Goal: Task Accomplishment & Management: Use online tool/utility

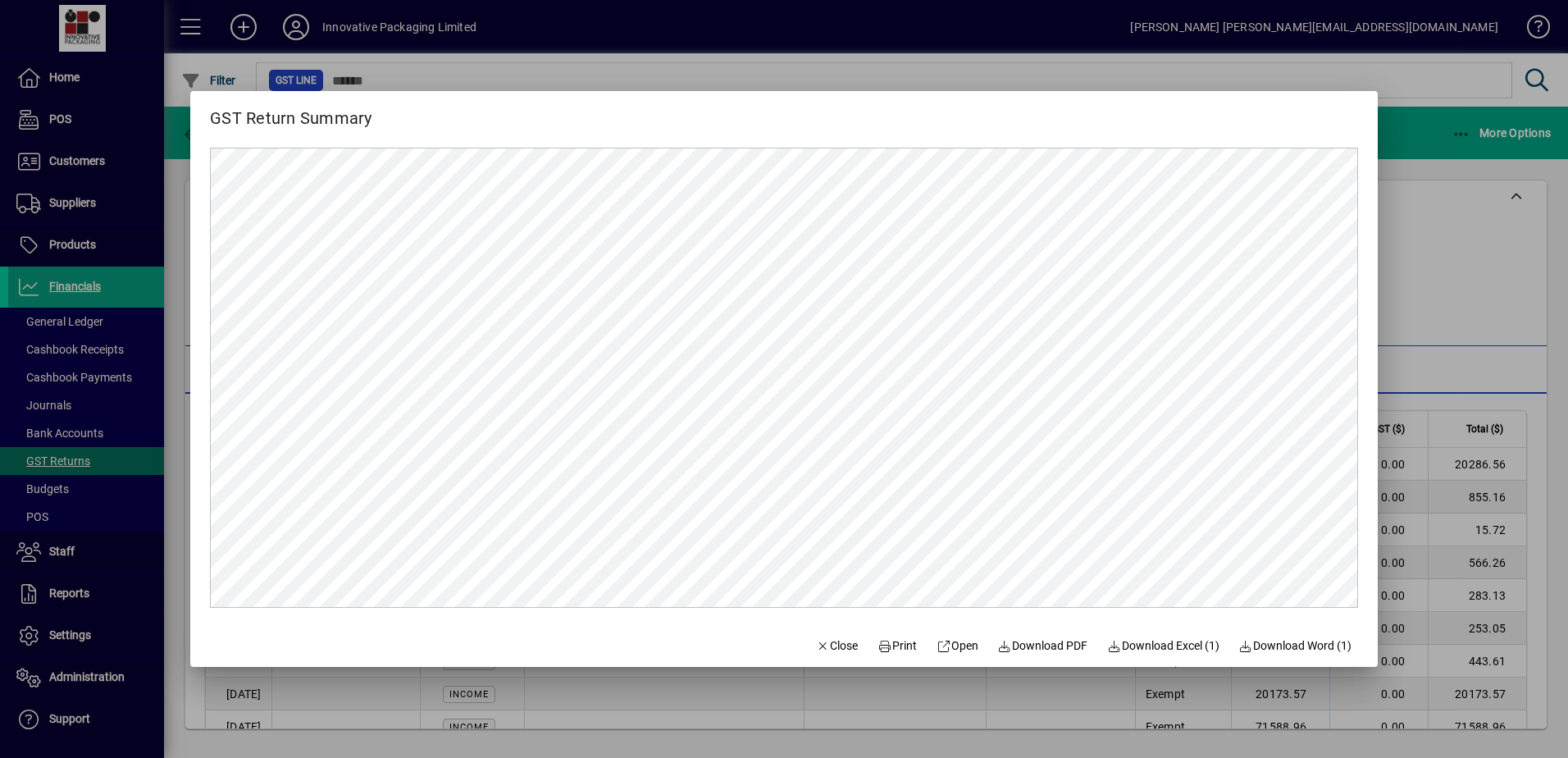
click at [1468, 283] on div at bounding box center [784, 379] width 1568 height 758
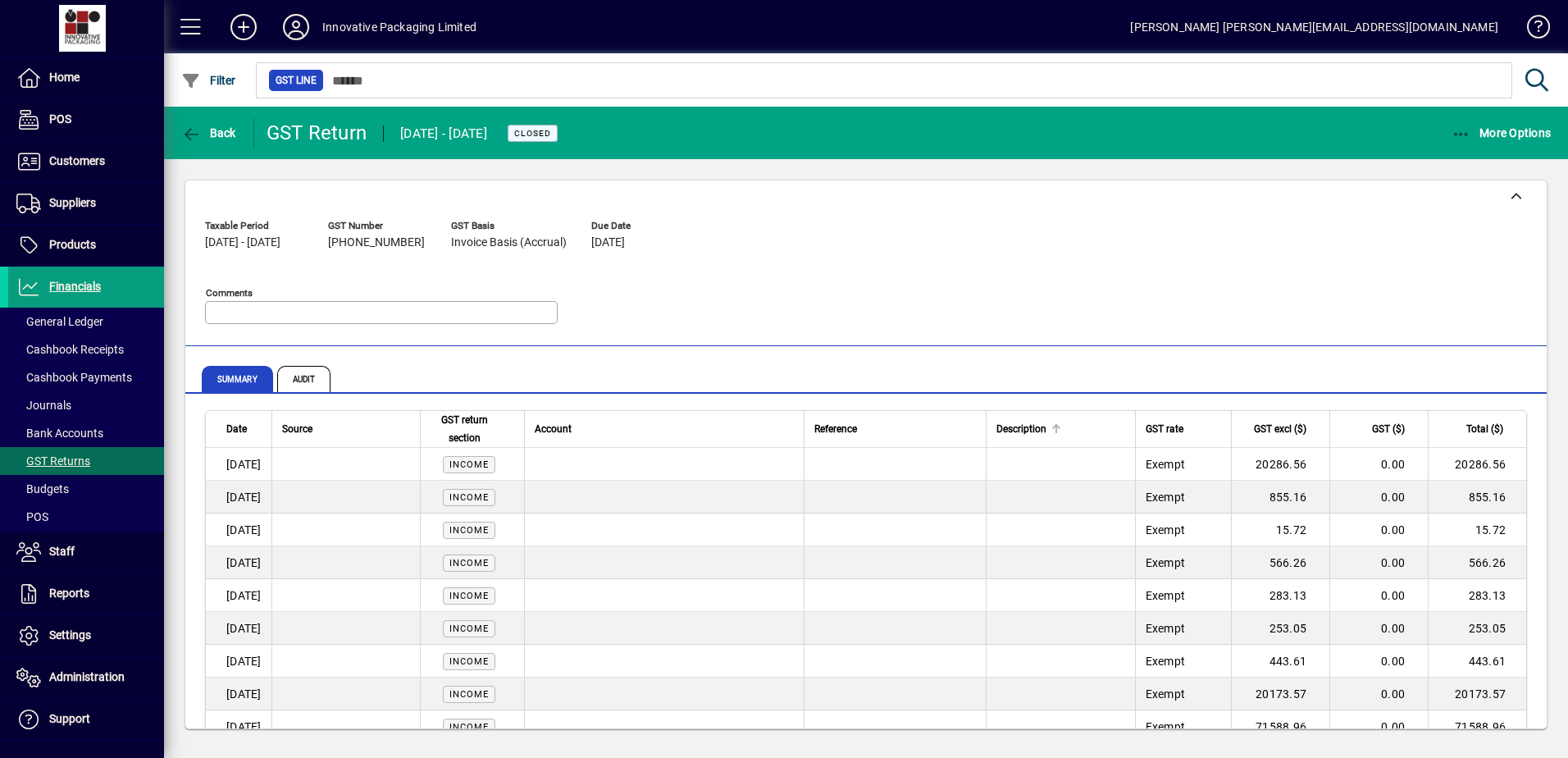
scroll to position [656, 0]
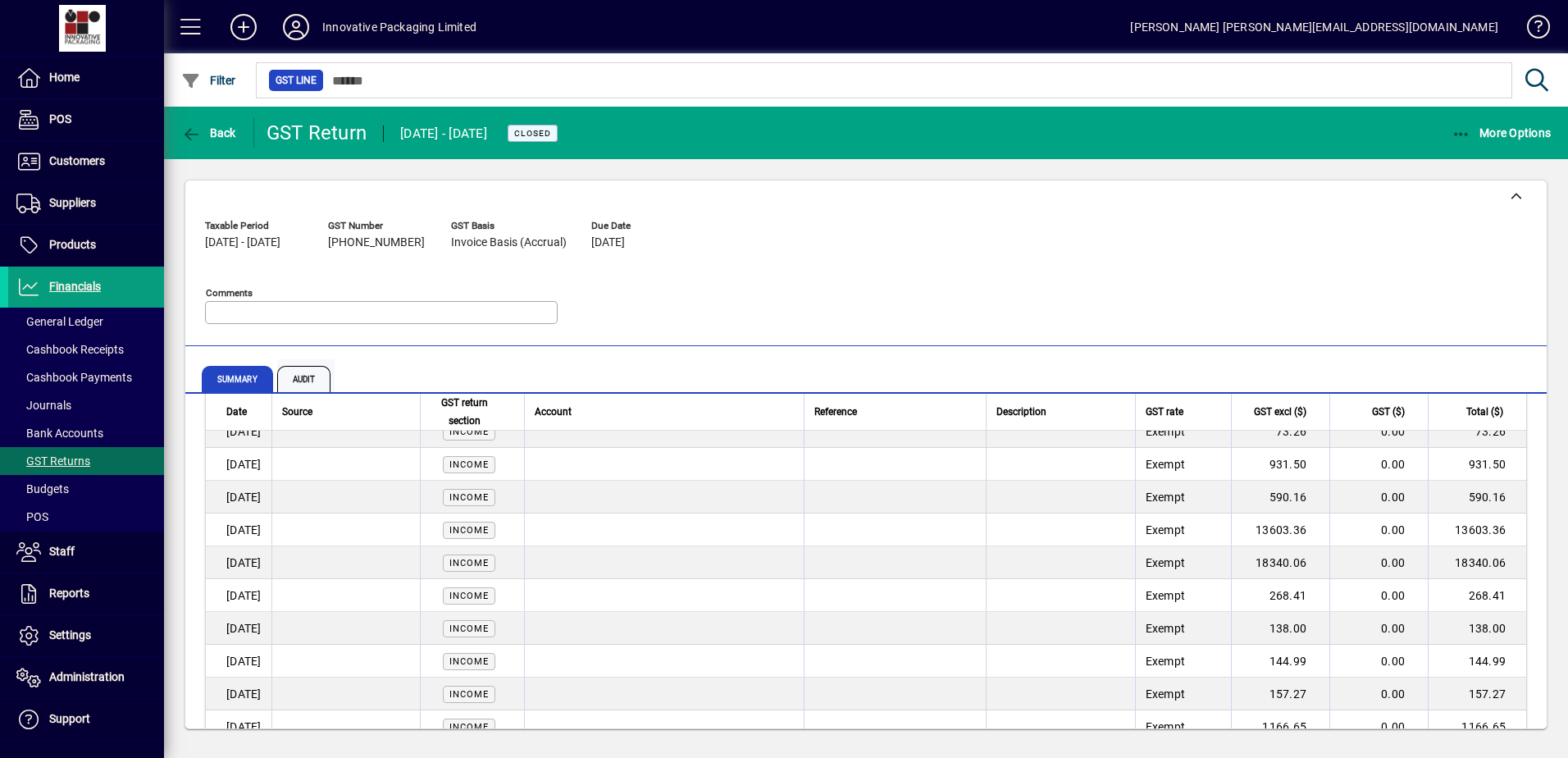
click at [332, 375] on span "Audit" at bounding box center [306, 379] width 58 height 39
click at [307, 380] on span "Audit" at bounding box center [304, 379] width 54 height 26
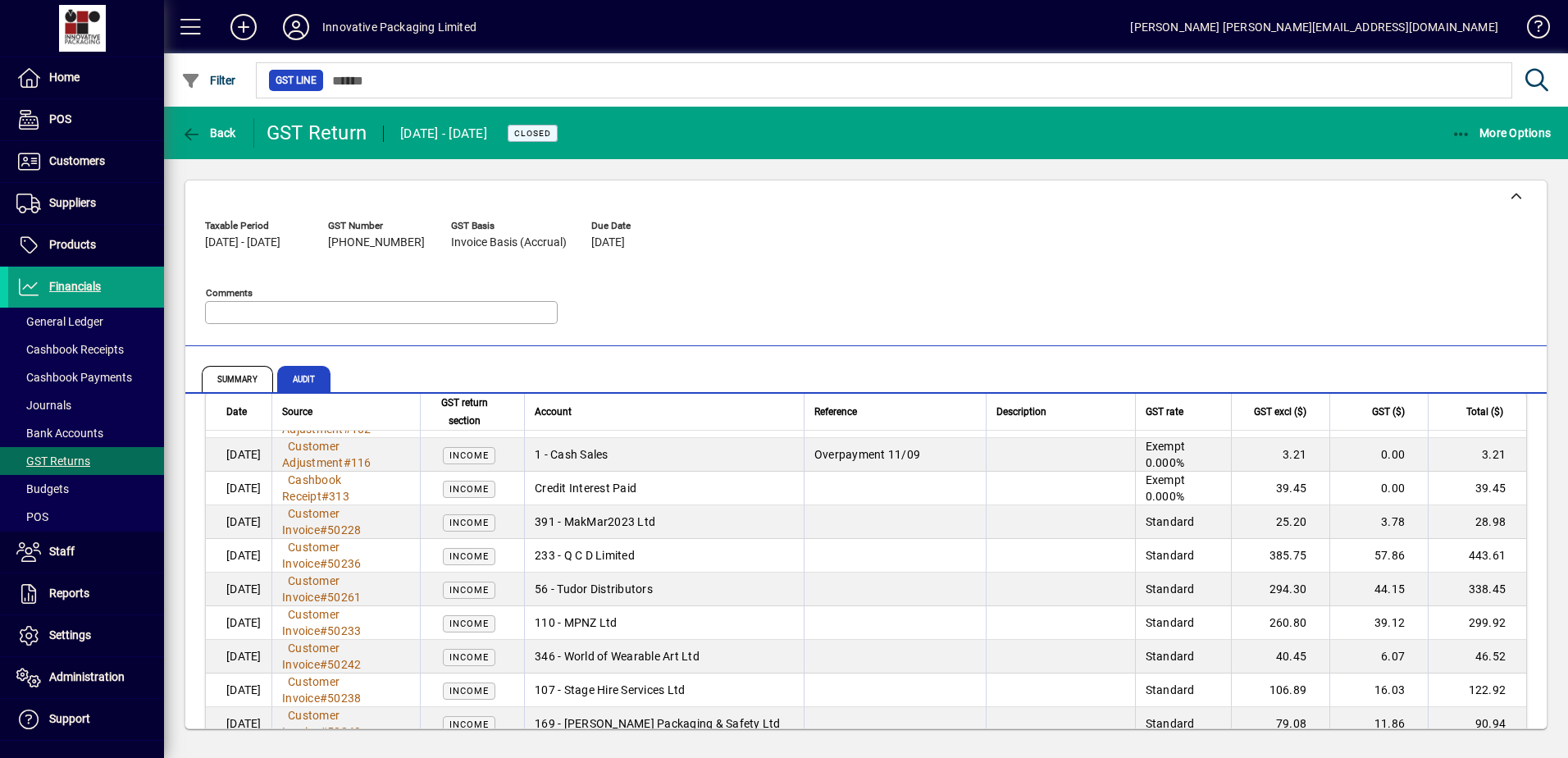
scroll to position [3854, 0]
click at [1488, 131] on span "More Options" at bounding box center [1501, 132] width 100 height 13
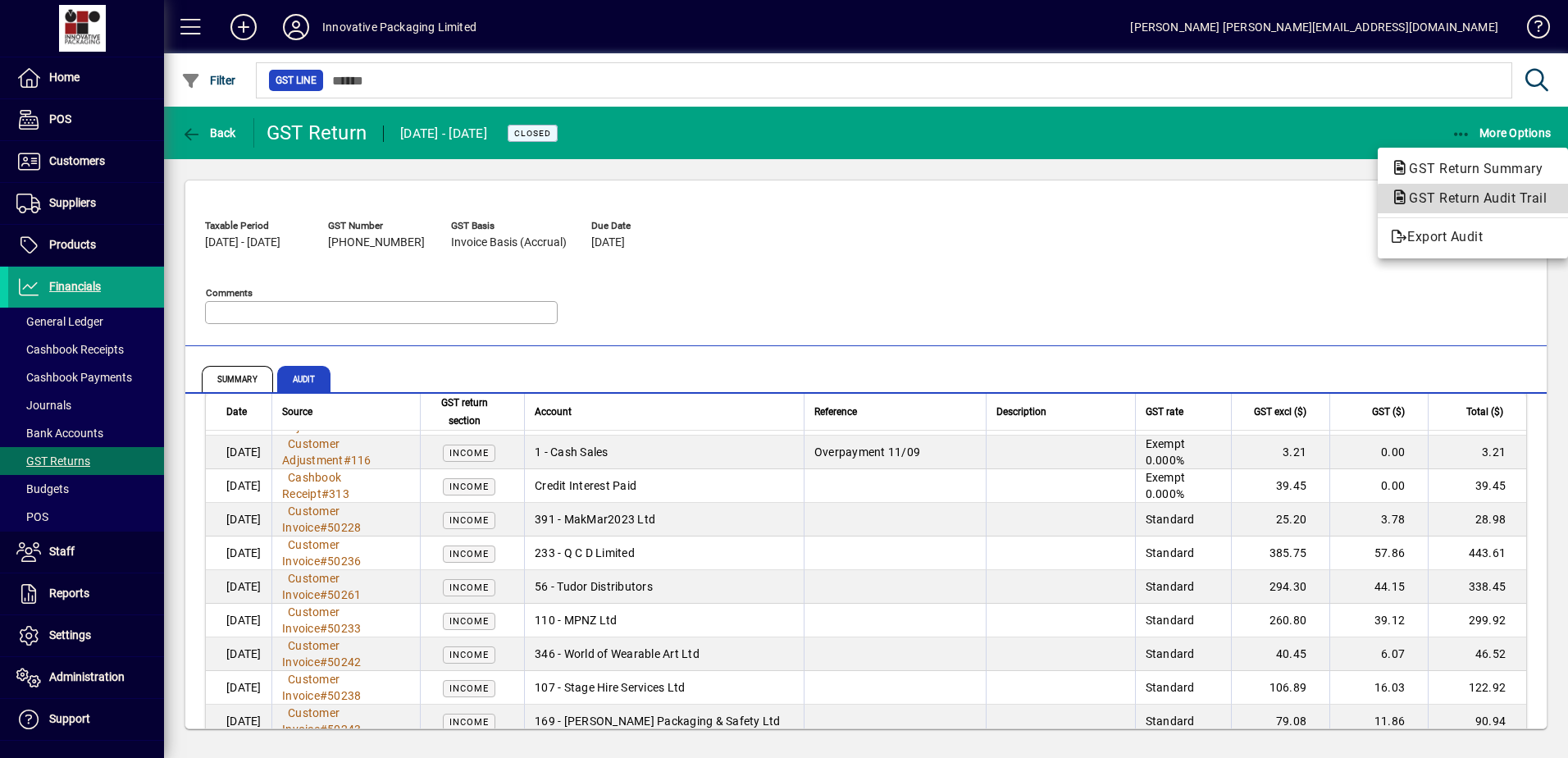
click at [1502, 207] on span "GST Return Audit Trail" at bounding box center [1472, 198] width 164 height 20
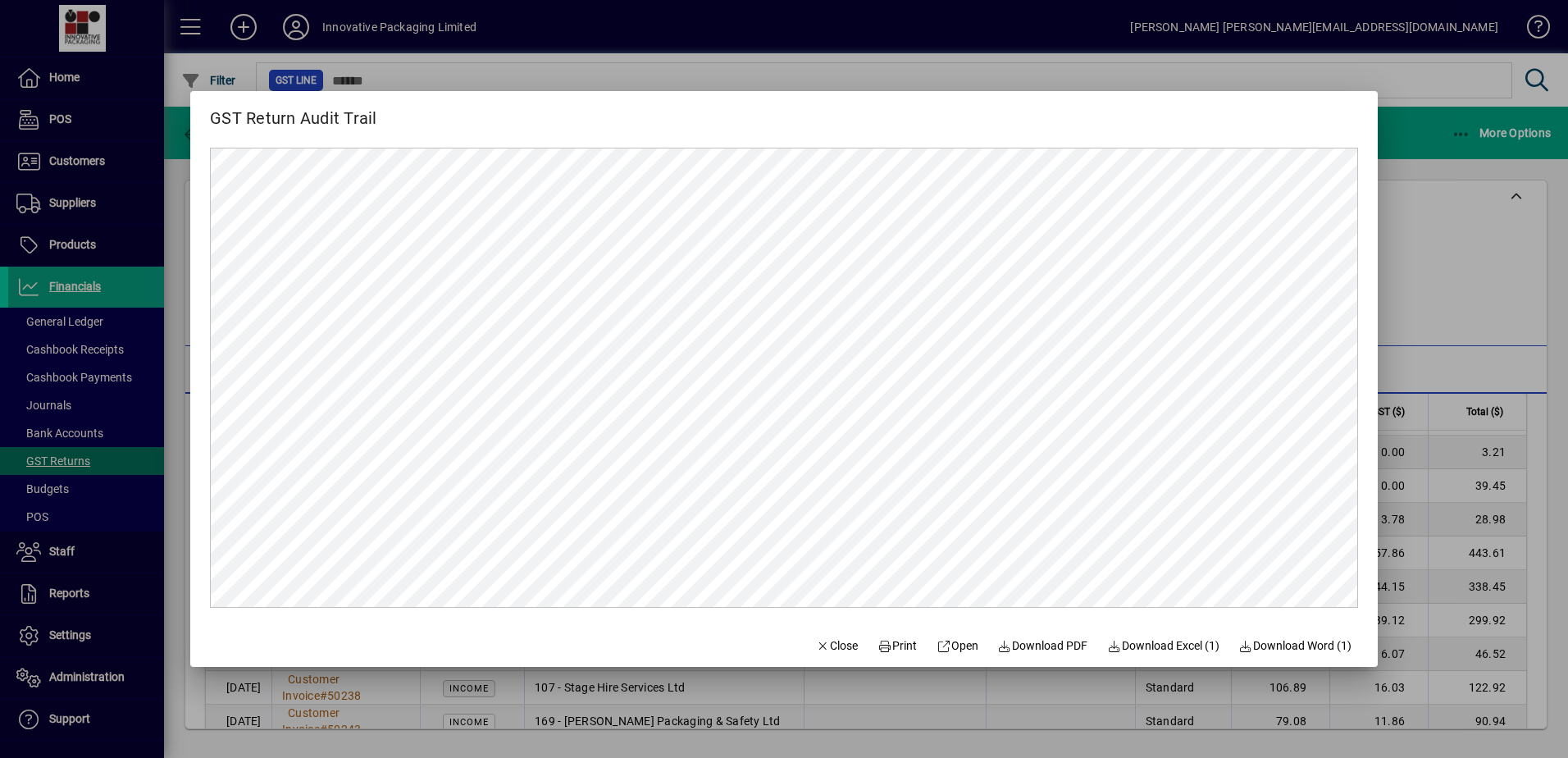
scroll to position [0, 0]
click at [821, 644] on span "Close" at bounding box center [837, 646] width 43 height 17
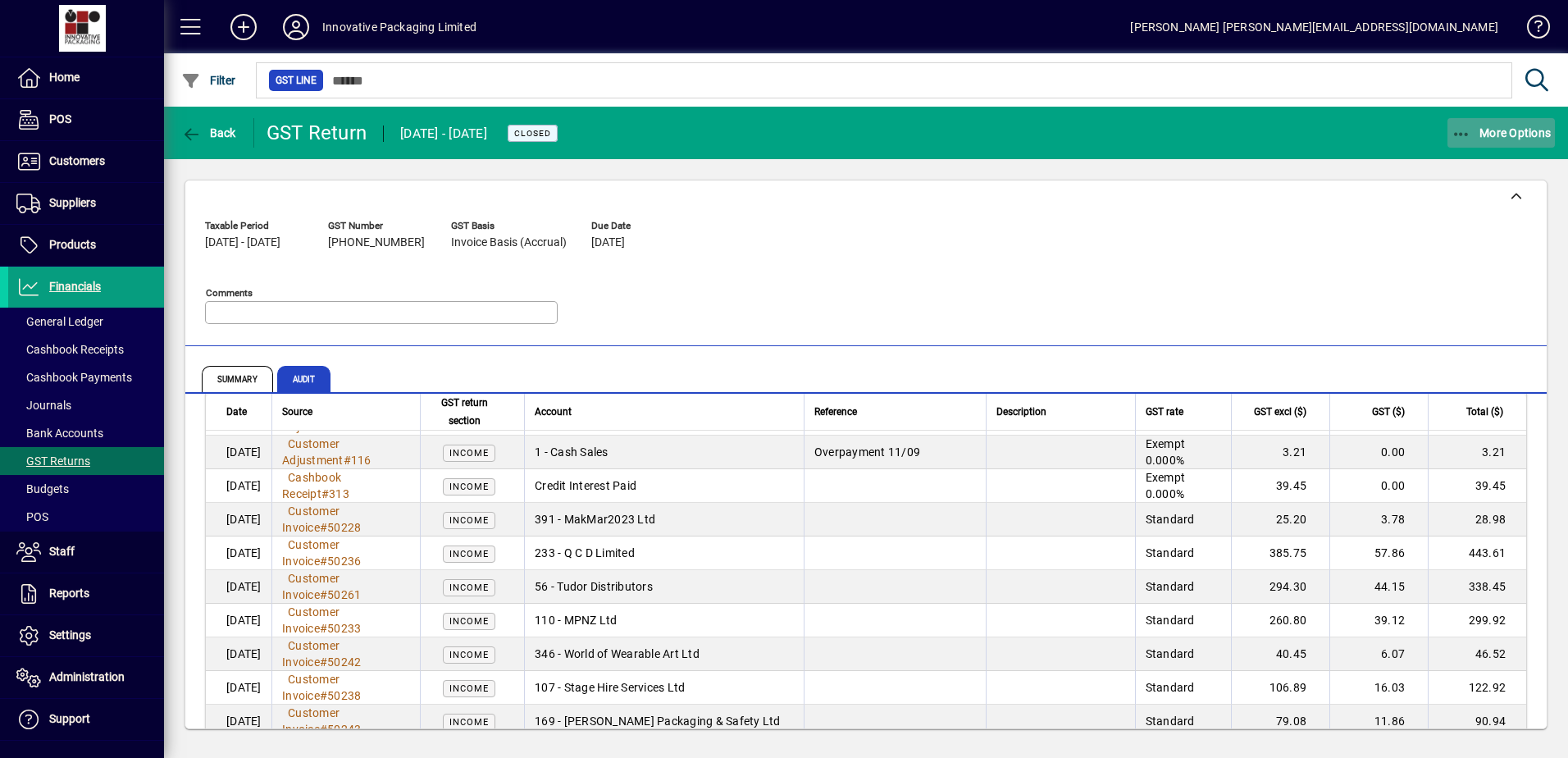
click at [1519, 132] on span "More Options" at bounding box center [1501, 132] width 100 height 13
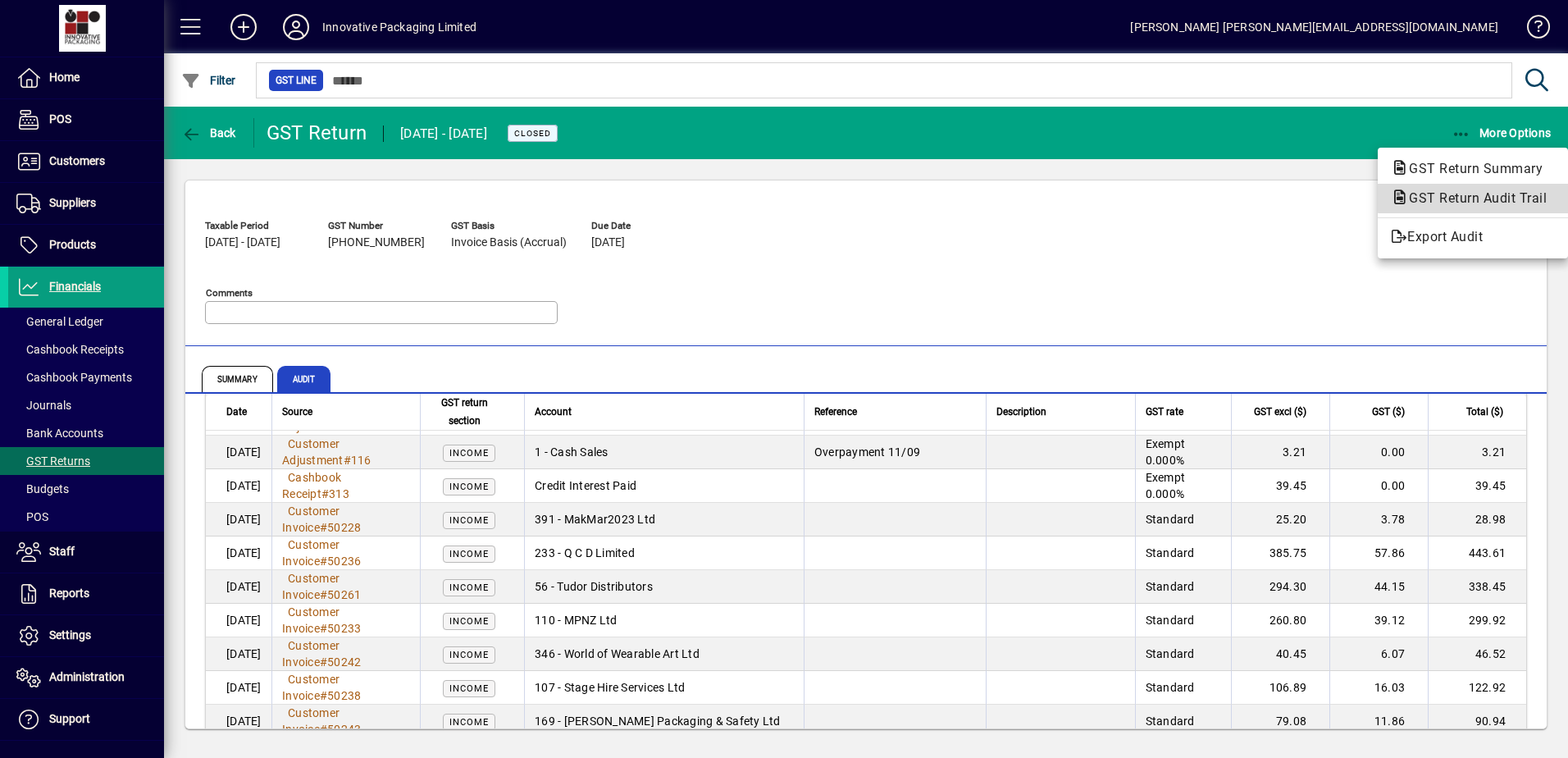
click at [1499, 198] on span "GST Return Audit Trail" at bounding box center [1472, 198] width 164 height 16
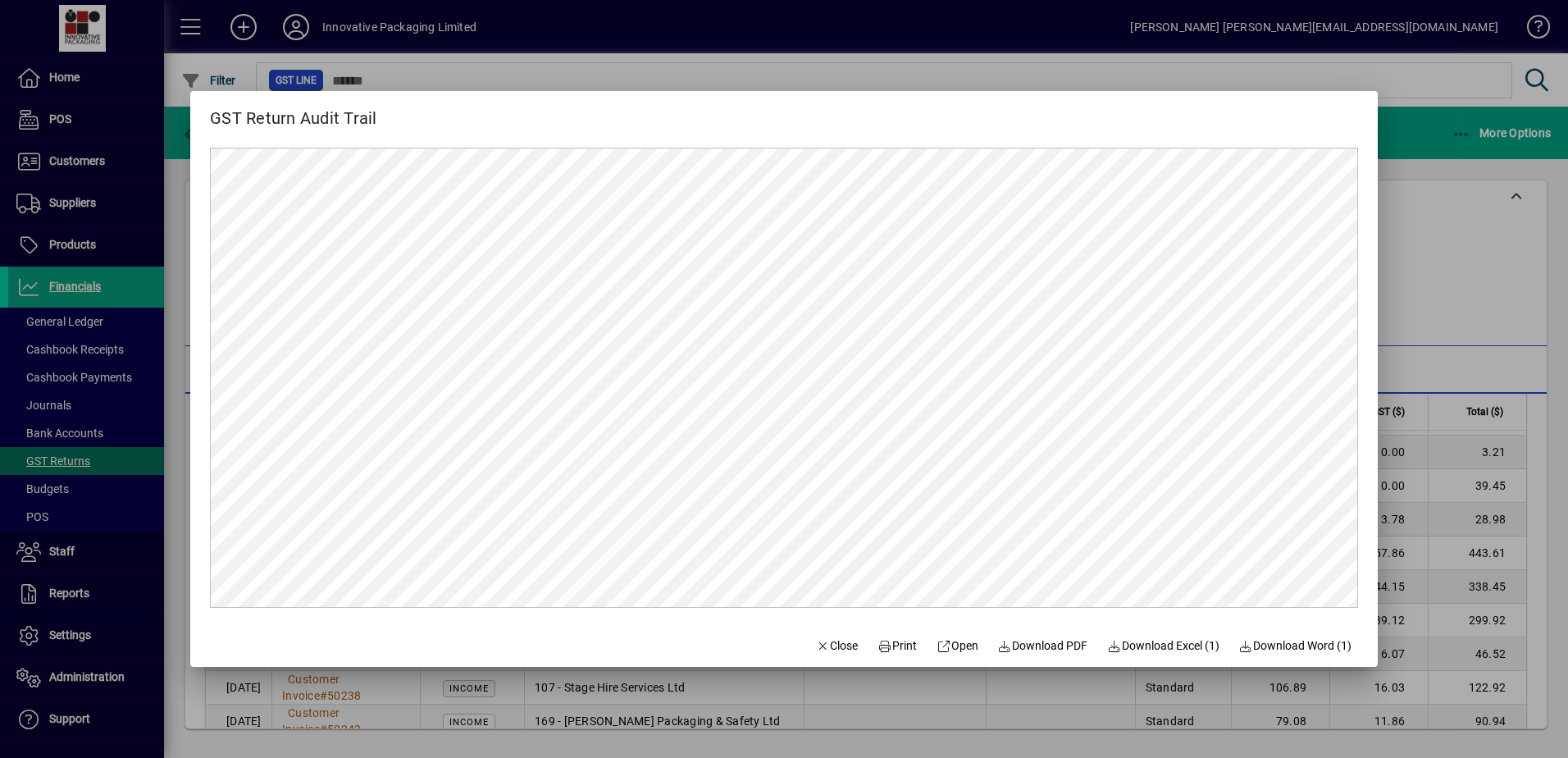
click at [1468, 203] on div at bounding box center [784, 379] width 1568 height 758
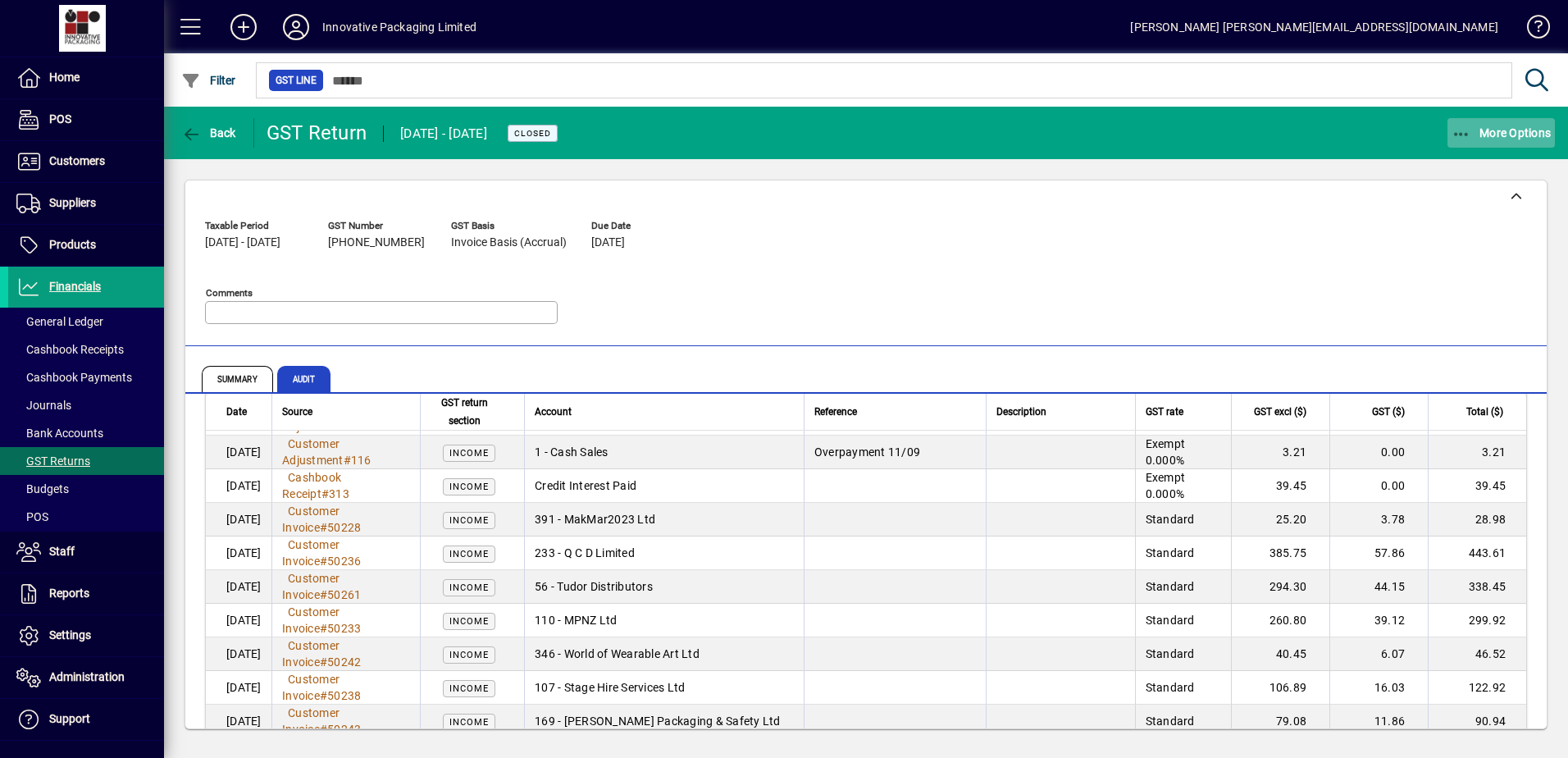
click at [1459, 126] on icon "button" at bounding box center [1462, 134] width 21 height 16
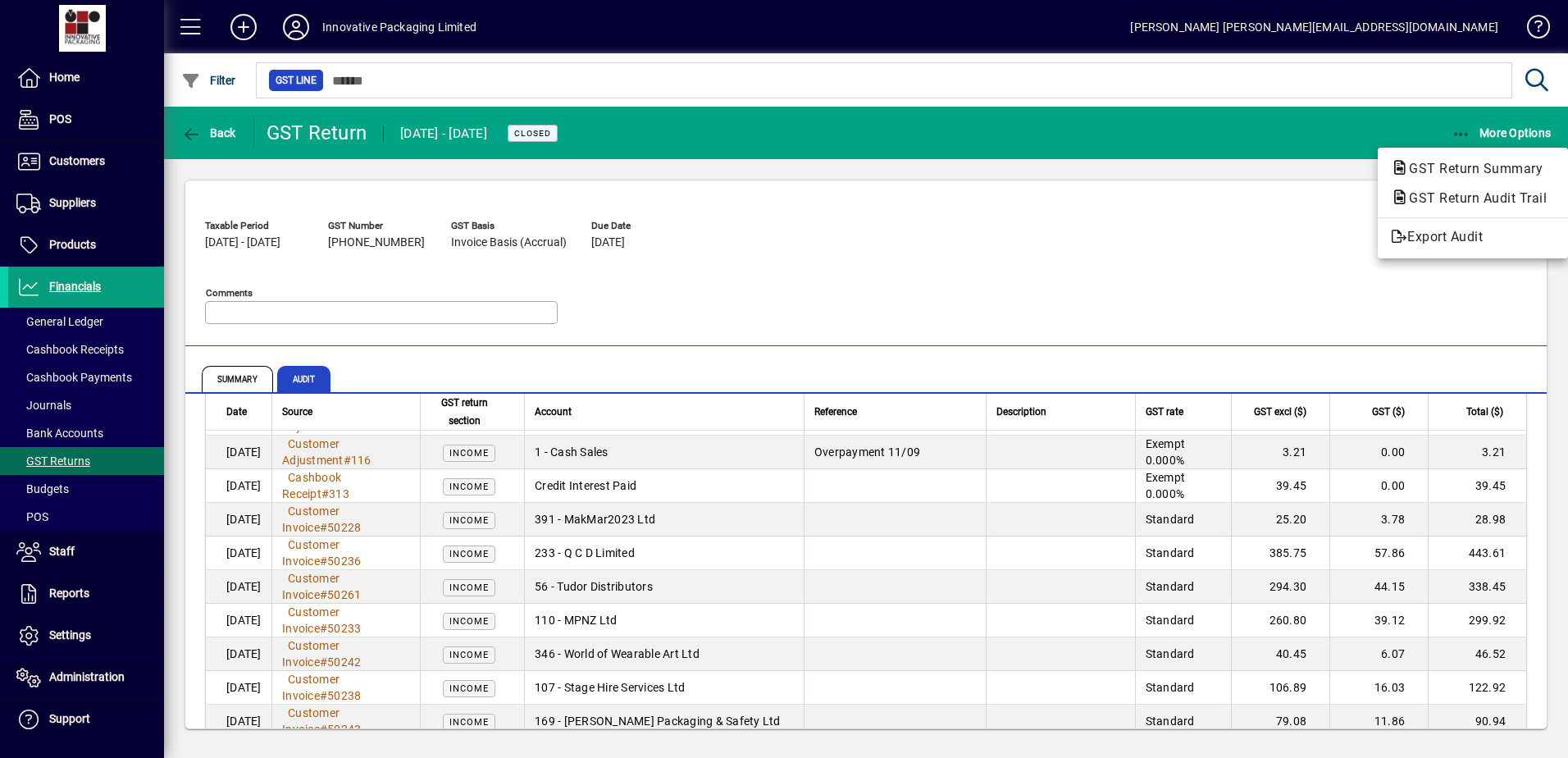
click at [1120, 250] on div at bounding box center [784, 379] width 1568 height 758
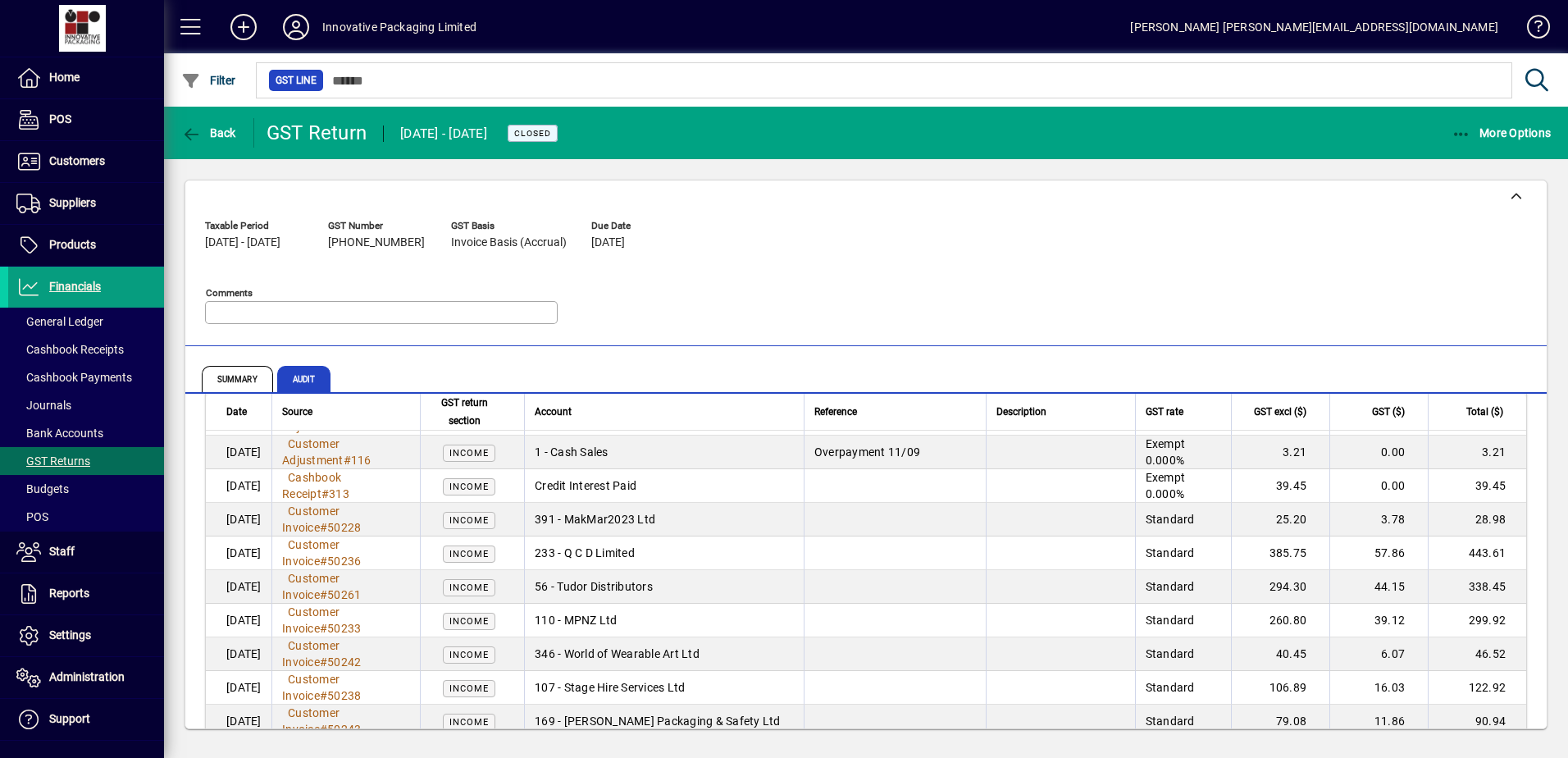
scroll to position [4428, 0]
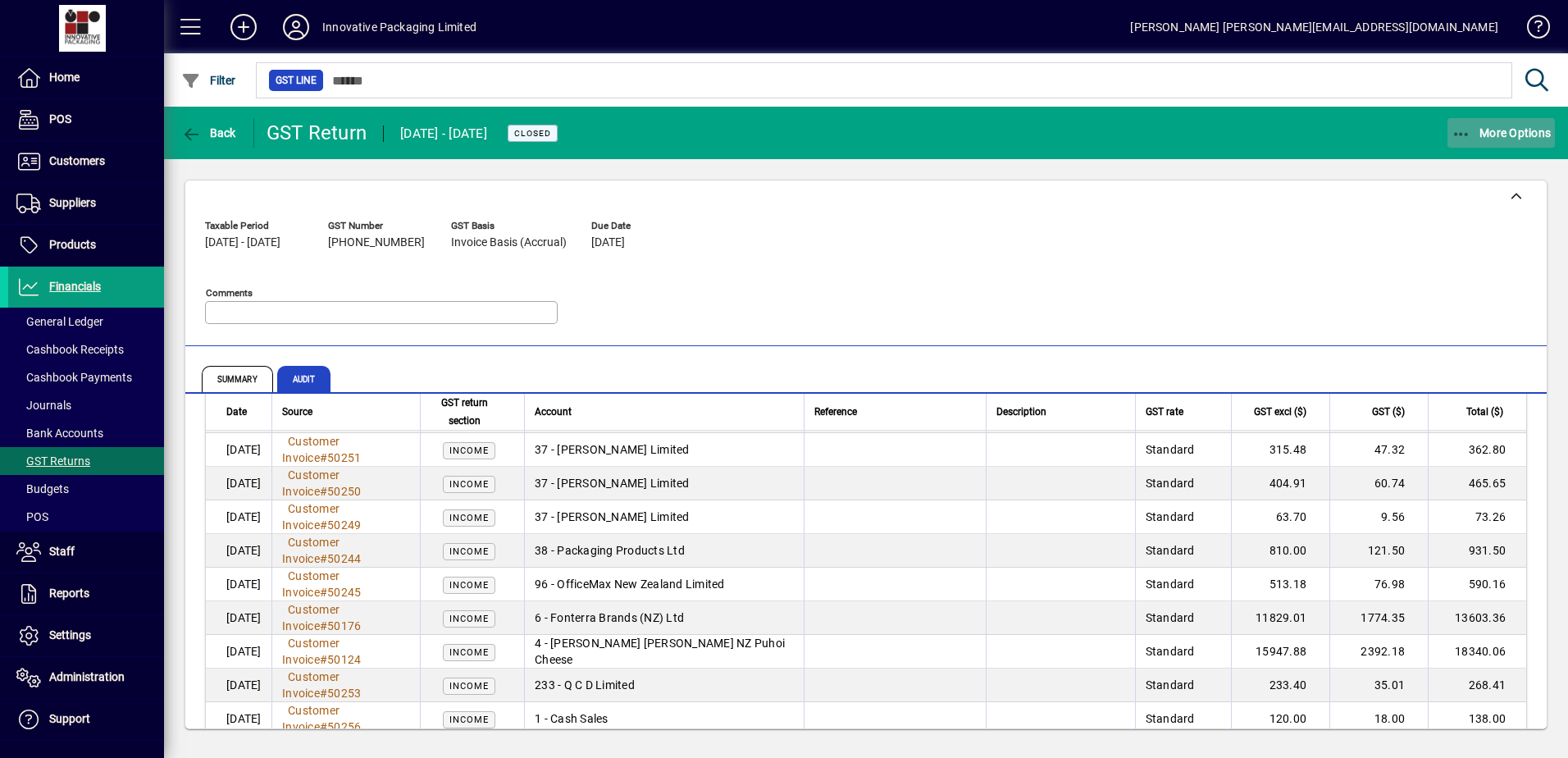
click at [1496, 144] on span "button" at bounding box center [1501, 132] width 109 height 39
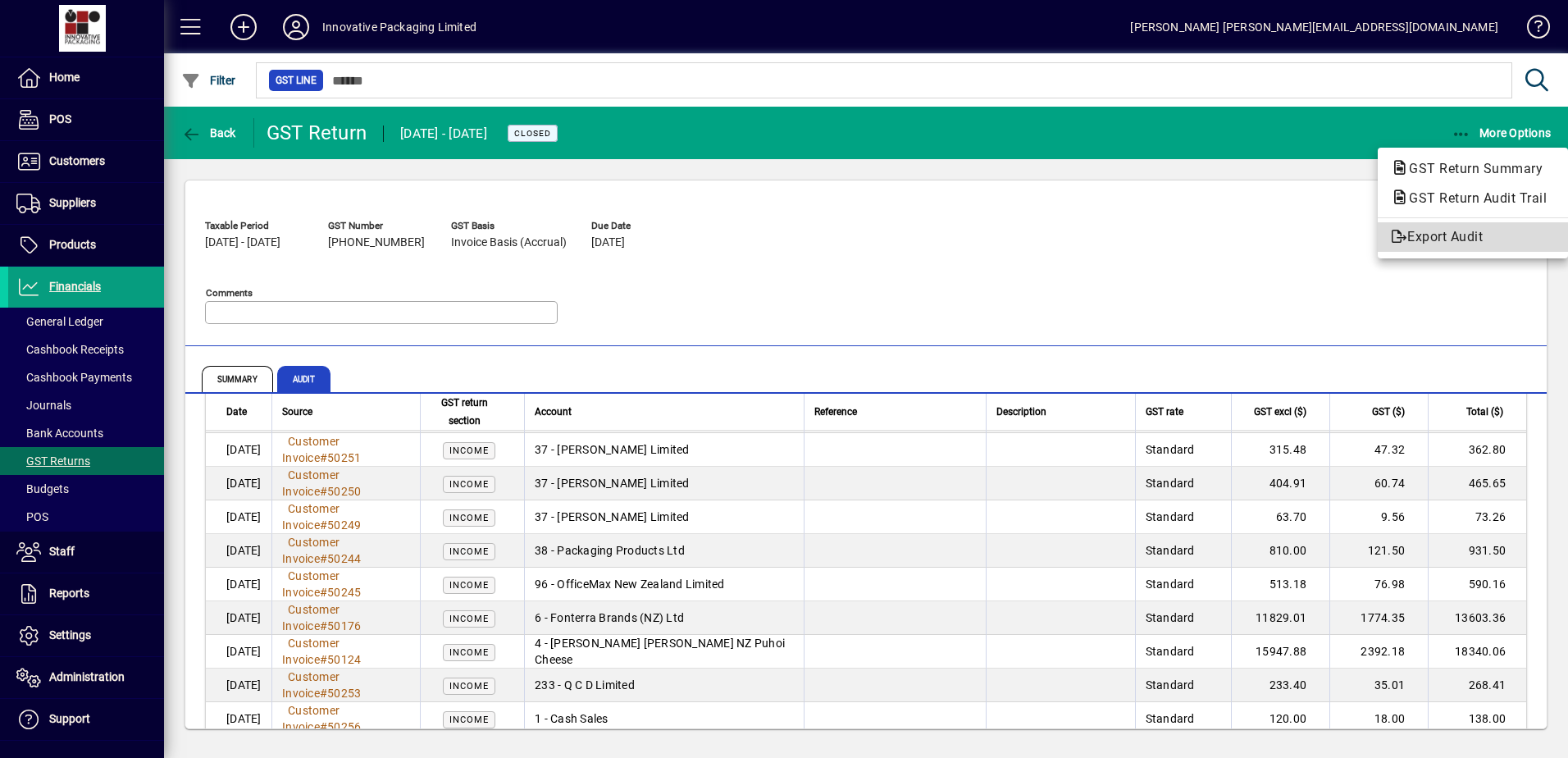
click at [1441, 246] on span "Export Audit" at bounding box center [1472, 237] width 164 height 20
